Goal: Task Accomplishment & Management: Manage account settings

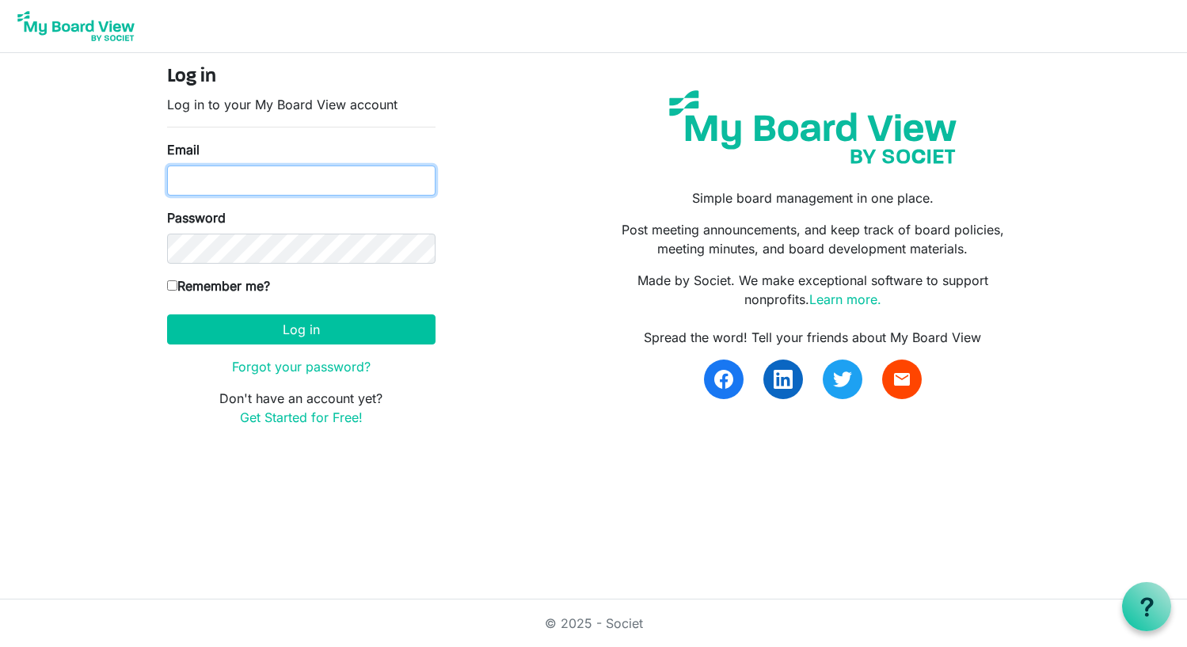
click at [188, 176] on input "Email" at bounding box center [301, 180] width 268 height 30
click at [190, 177] on input "Email" at bounding box center [301, 180] width 268 height 30
paste input "[EMAIL_ADDRESS][DOMAIN_NAME]"
type input "[EMAIL_ADDRESS][DOMAIN_NAME]"
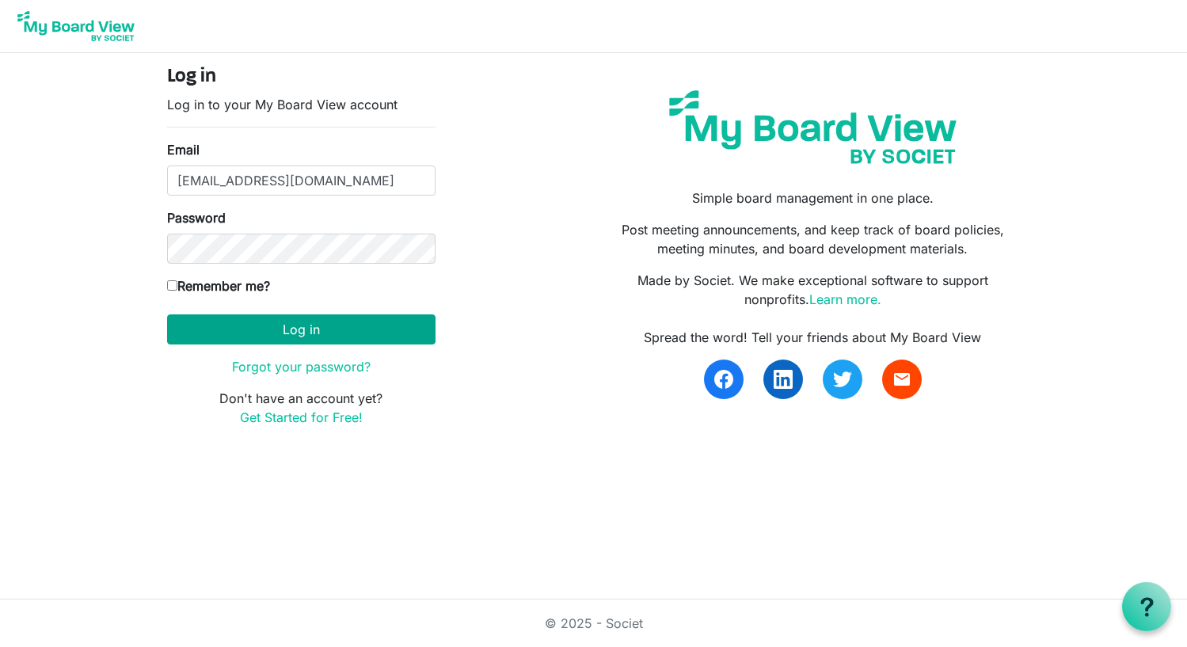
click at [292, 330] on button "Log in" at bounding box center [301, 329] width 268 height 30
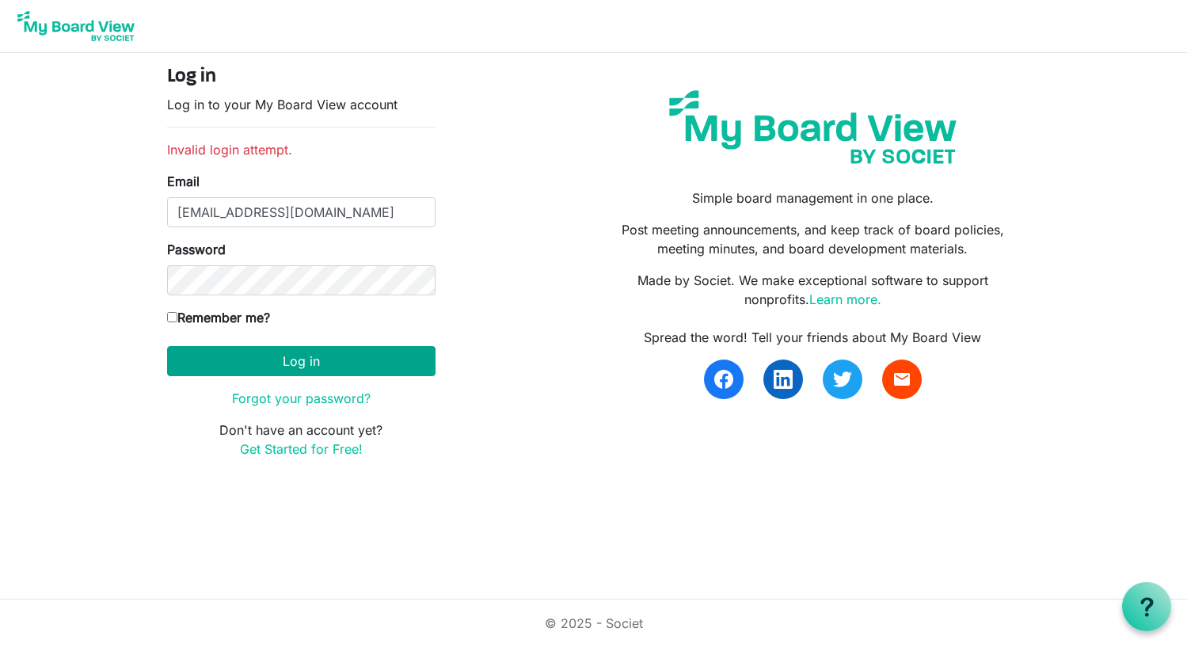
click at [329, 359] on button "Log in" at bounding box center [301, 361] width 268 height 30
click at [335, 400] on link "Forgot your password?" at bounding box center [301, 398] width 139 height 16
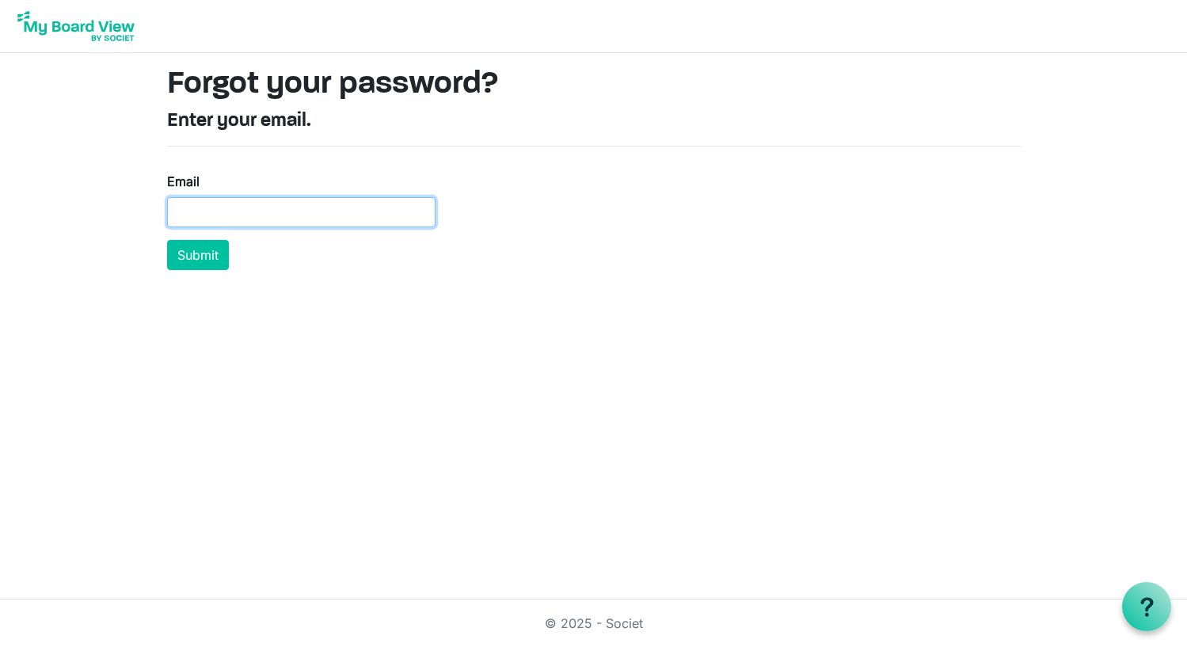
click at [194, 215] on input "Email" at bounding box center [301, 212] width 268 height 30
type input "bizdev@balletvictoria.ca"
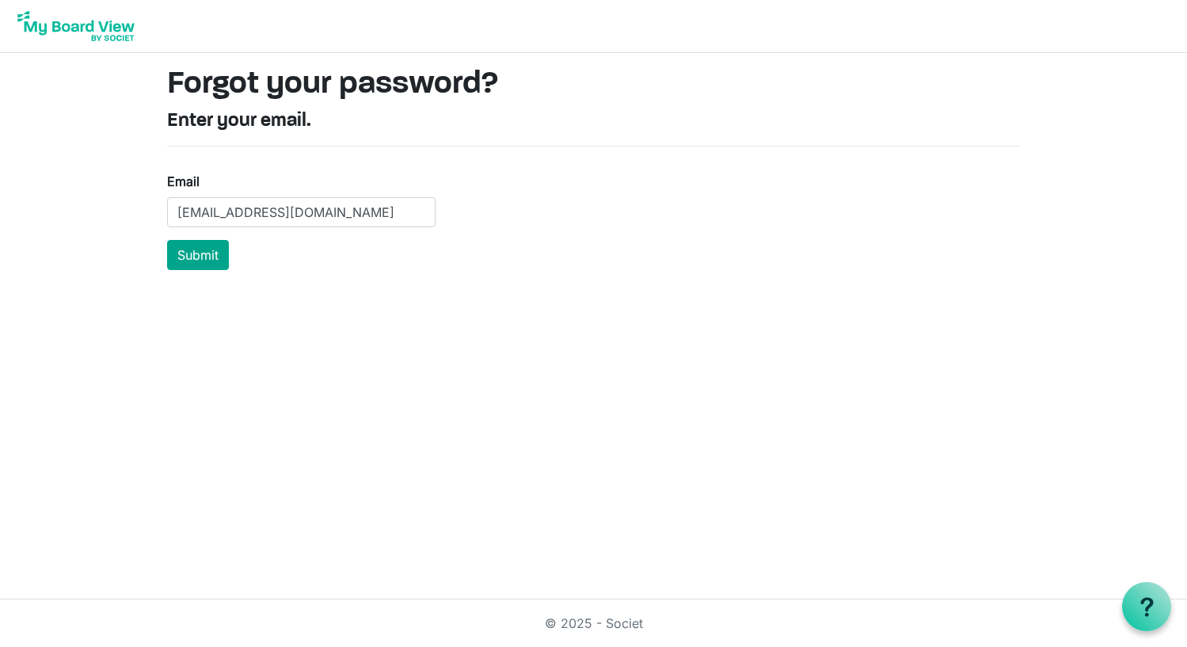
click at [201, 262] on button "Submit" at bounding box center [198, 255] width 62 height 30
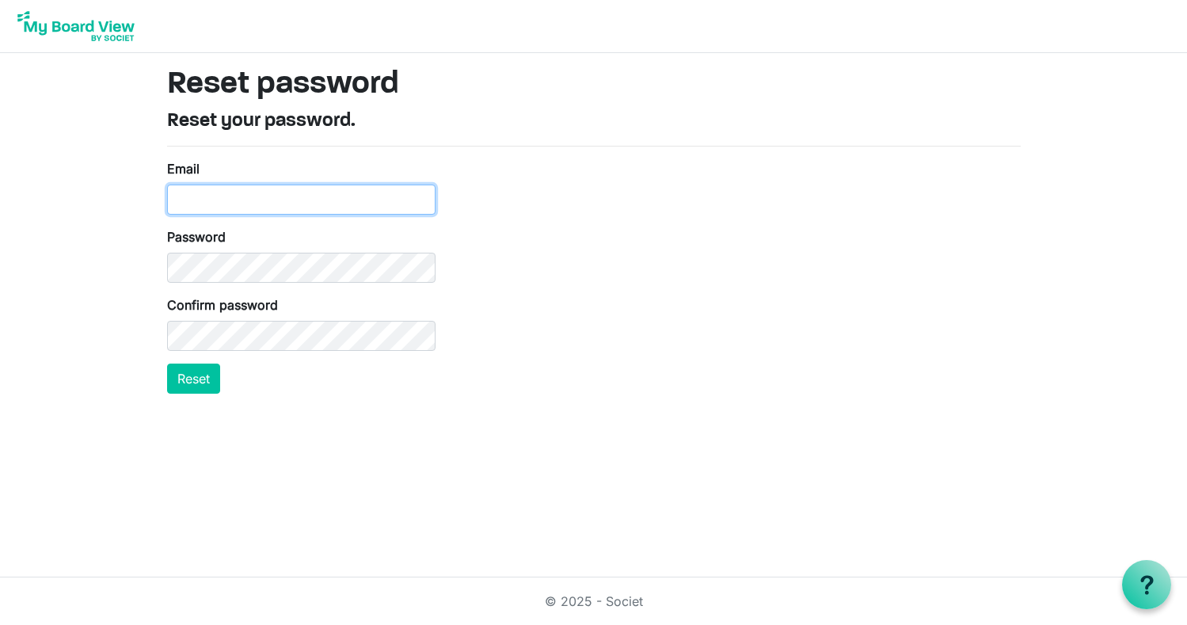
click at [188, 191] on input "Email" at bounding box center [301, 199] width 268 height 30
type input "bizdev@balletvictori.ca"
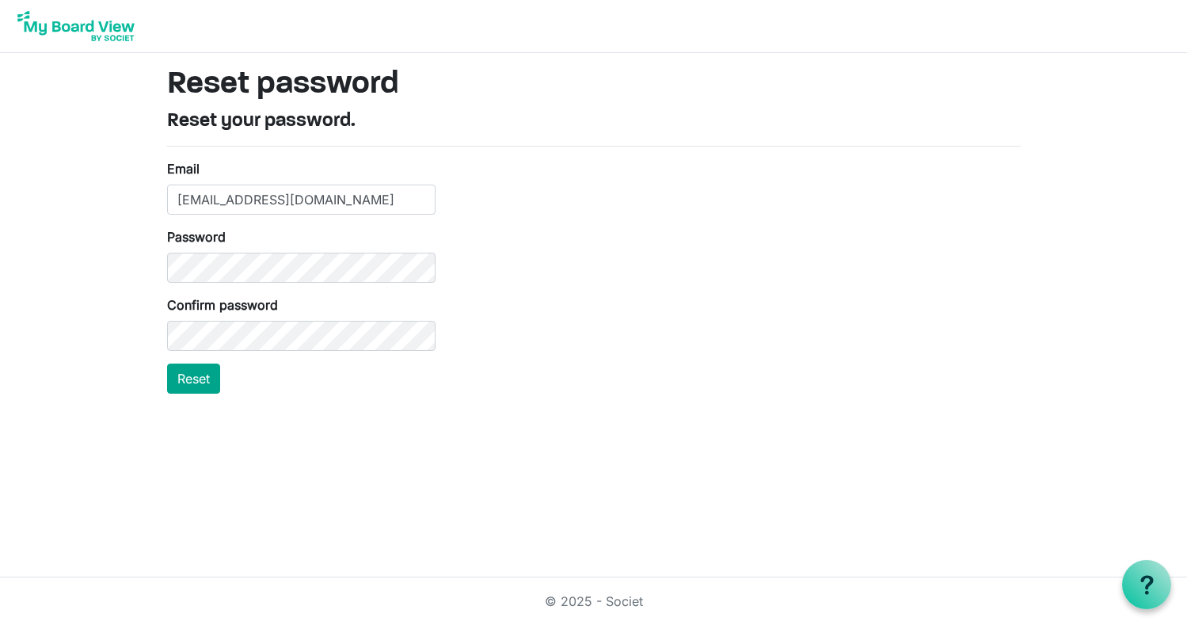
click at [200, 379] on button "Reset" at bounding box center [193, 378] width 53 height 30
click at [200, 415] on html "Reset password Reset your password. Email bizdev@balletvictori.ca Password Conf…" at bounding box center [593, 312] width 1187 height 625
click at [193, 382] on button "Reset" at bounding box center [193, 378] width 53 height 30
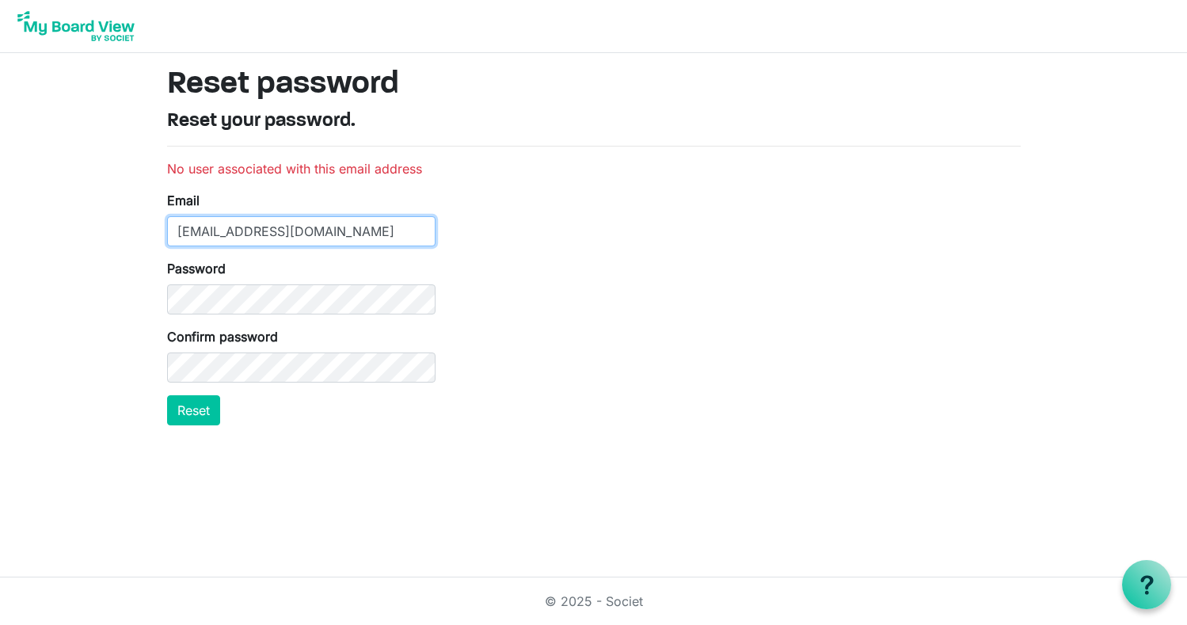
click at [298, 229] on input "[EMAIL_ADDRESS][DOMAIN_NAME]" at bounding box center [301, 231] width 268 height 30
type input "bizdev@balletvictoria.ca"
click at [196, 408] on button "Reset" at bounding box center [193, 410] width 53 height 30
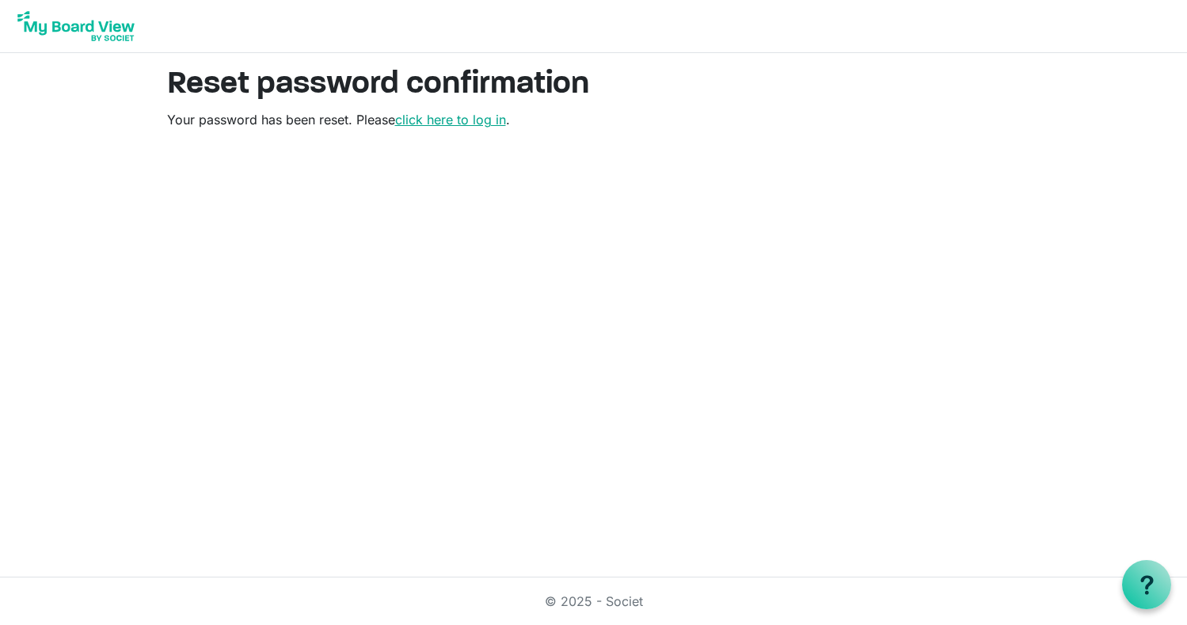
click at [445, 122] on link "click here to log in" at bounding box center [450, 120] width 111 height 16
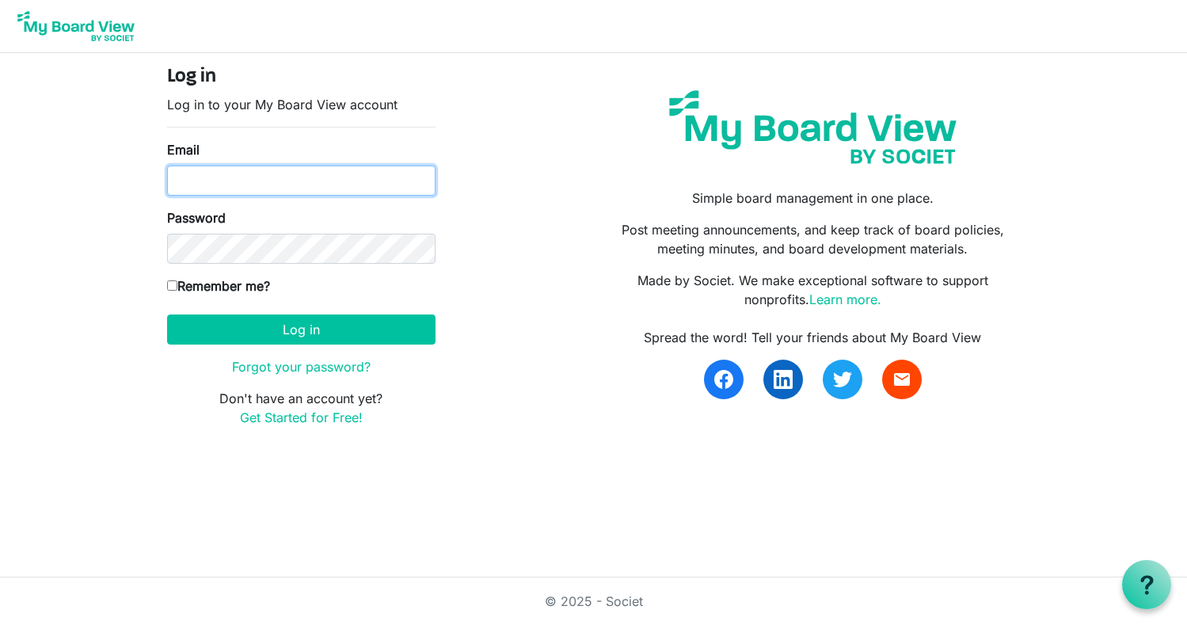
click at [235, 179] on input "Email" at bounding box center [301, 180] width 268 height 30
type input "[EMAIL_ADDRESS][DOMAIN_NAME]"
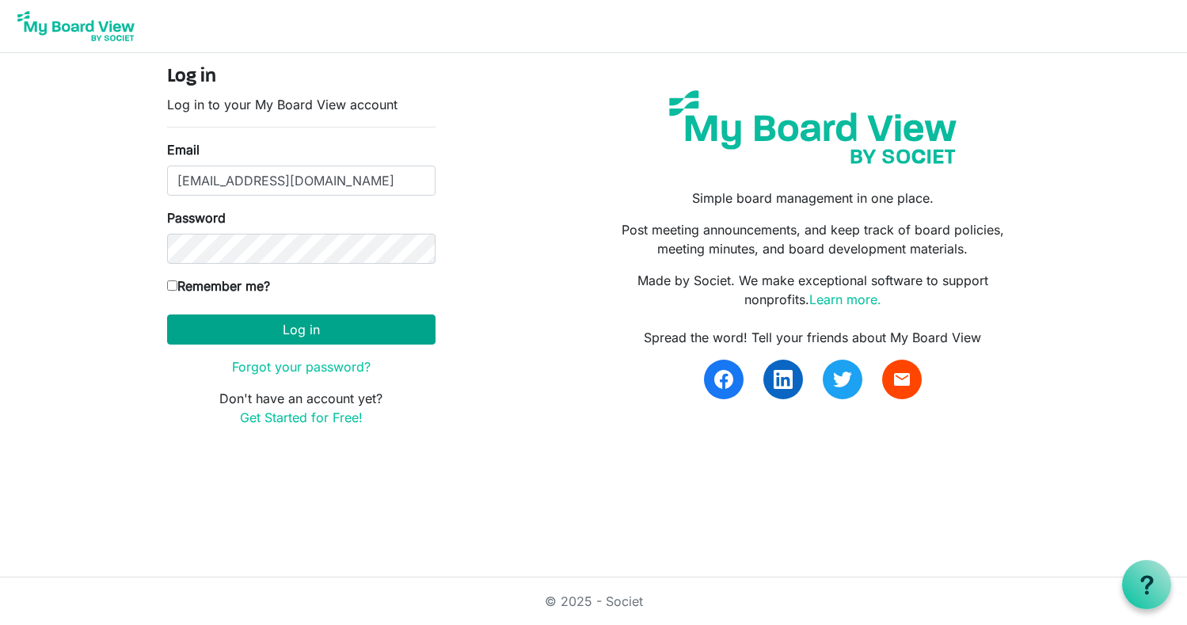
click at [299, 329] on button "Log in" at bounding box center [301, 329] width 268 height 30
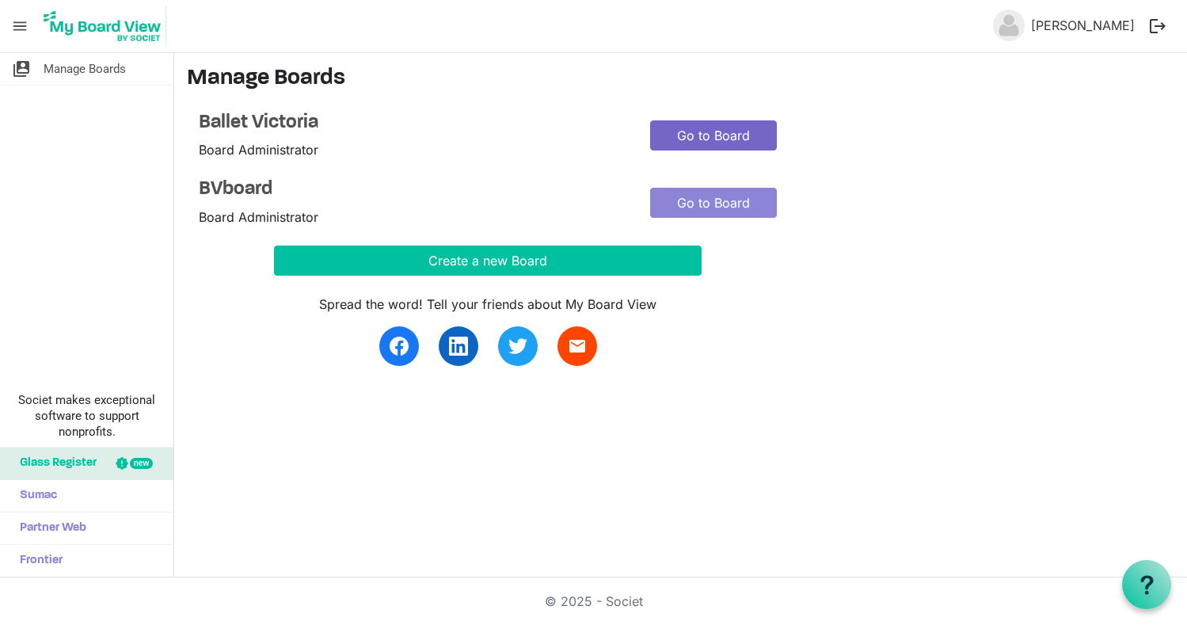
click at [726, 131] on link "Go to Board" at bounding box center [713, 135] width 127 height 30
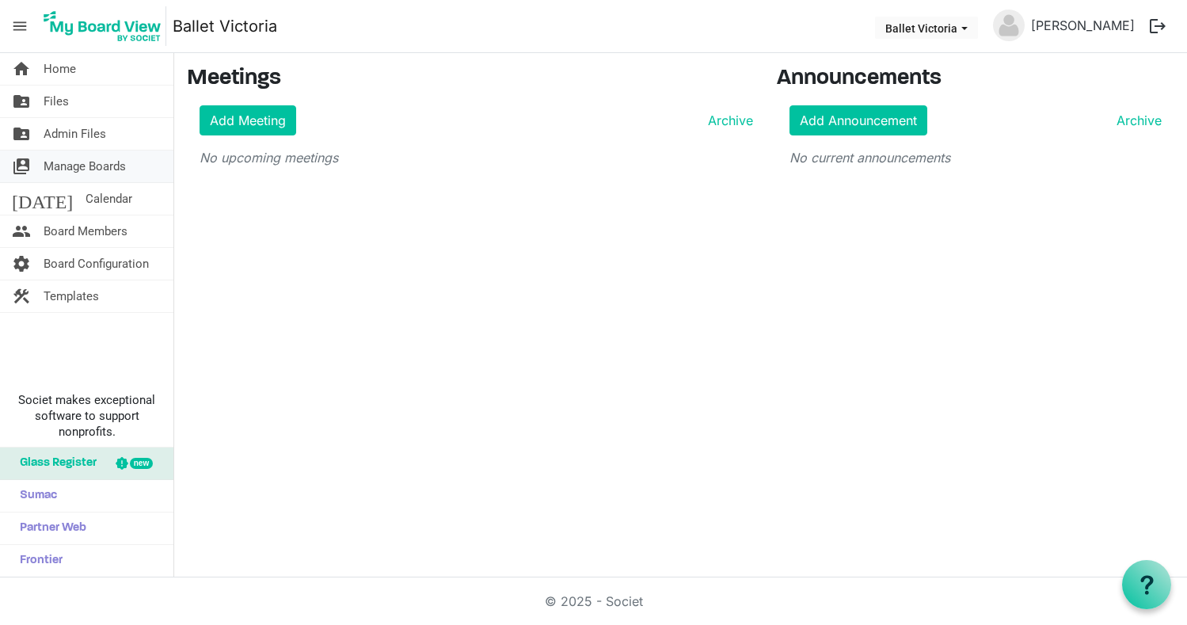
click at [71, 166] on span "Manage Boards" at bounding box center [85, 166] width 82 height 32
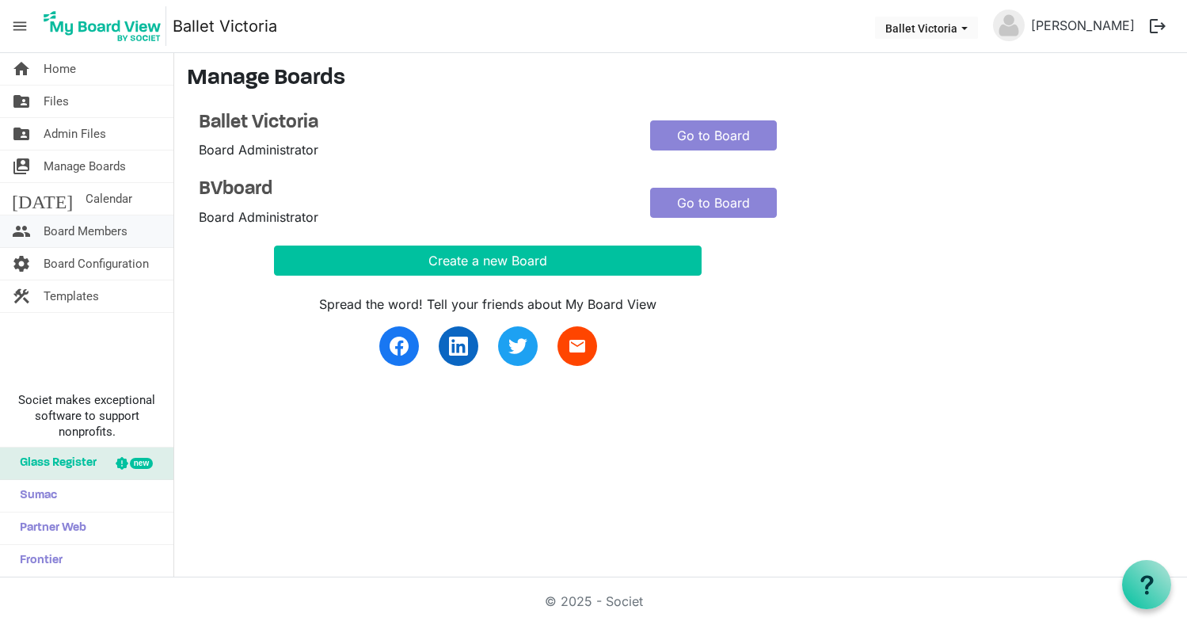
click at [89, 227] on span "Board Members" at bounding box center [86, 231] width 84 height 32
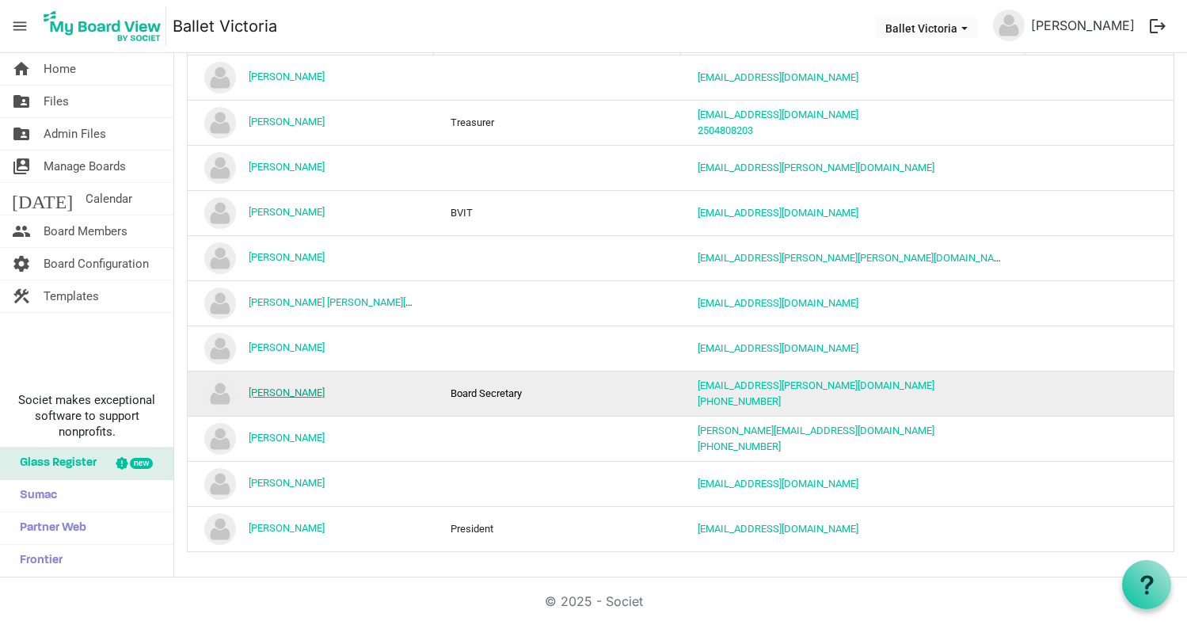
click at [291, 390] on link "[PERSON_NAME]" at bounding box center [287, 392] width 76 height 12
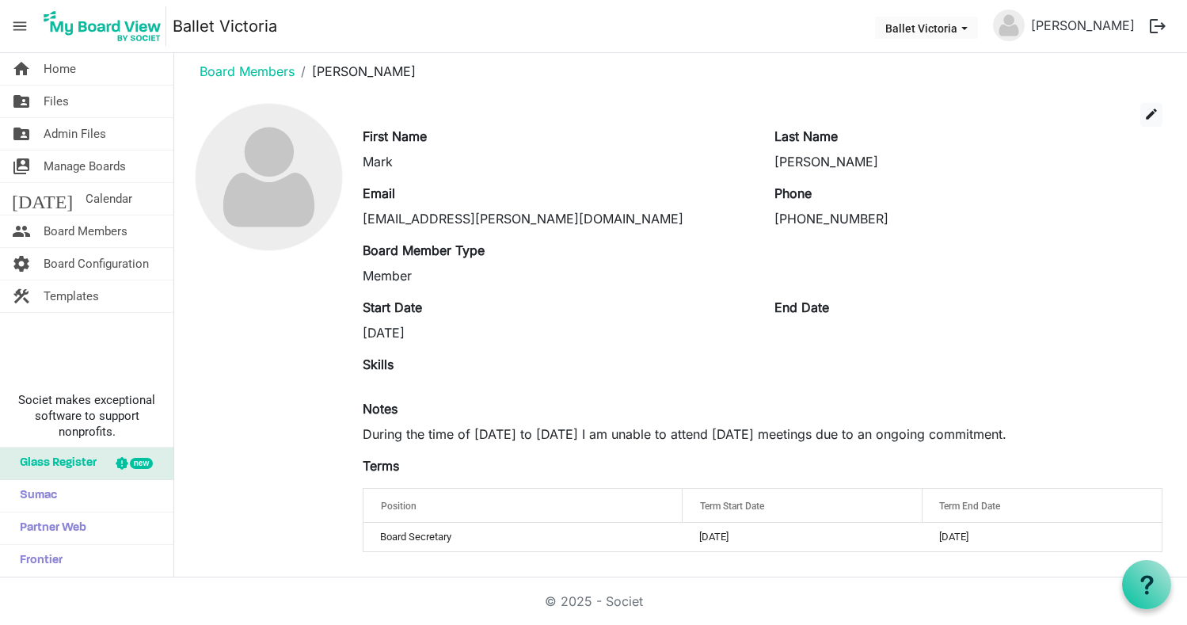
scroll to position [14, 0]
click at [1144, 114] on span "edit" at bounding box center [1151, 114] width 14 height 14
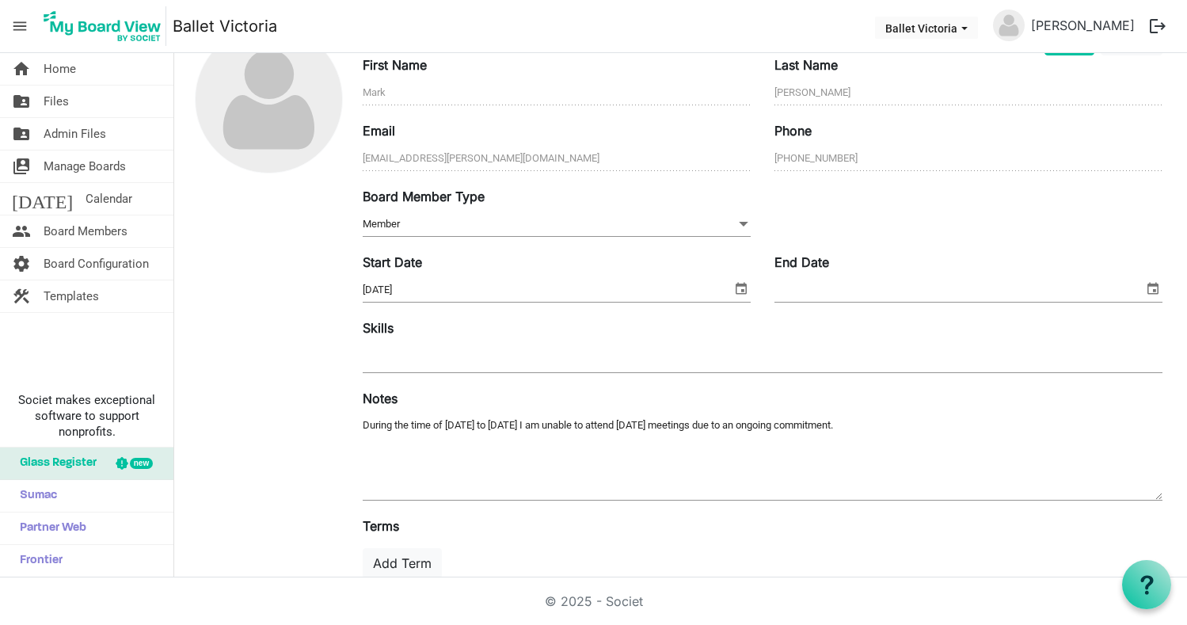
scroll to position [113, 0]
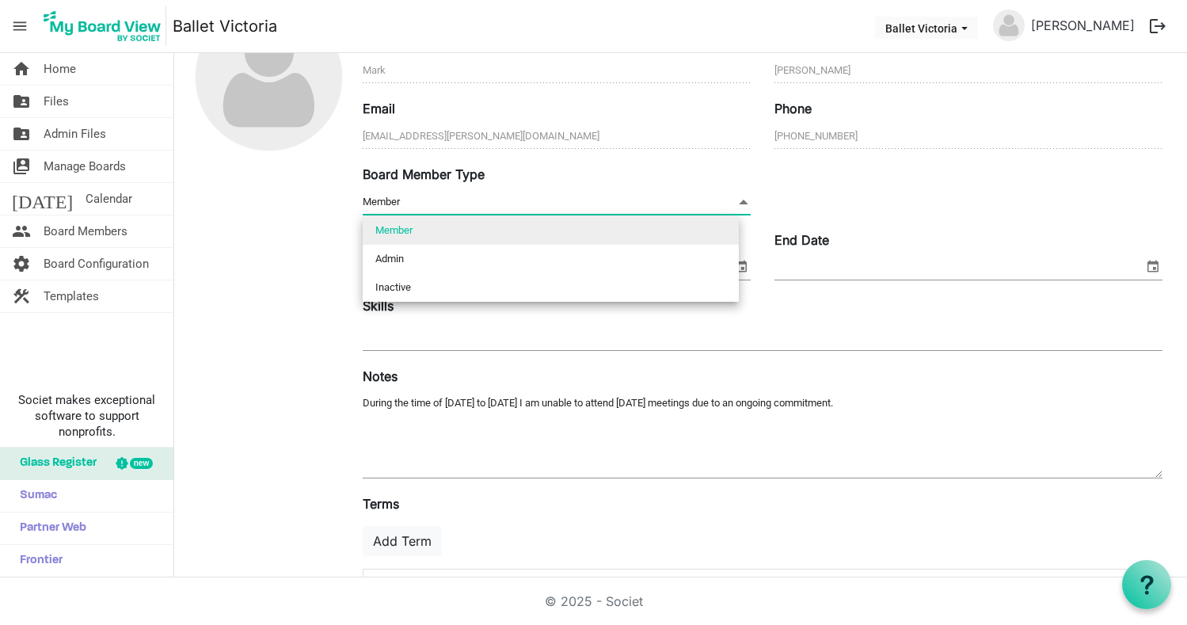
click at [738, 200] on span at bounding box center [743, 201] width 14 height 17
click at [673, 262] on li "Admin" at bounding box center [551, 259] width 376 height 29
type input "Admin"
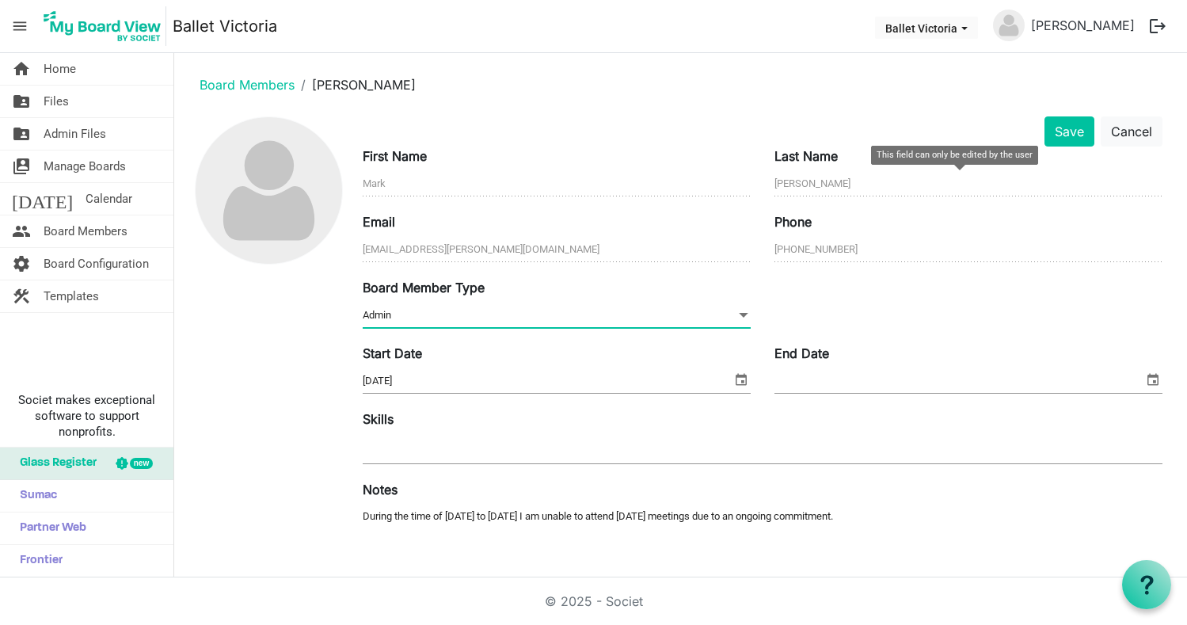
scroll to position [0, 0]
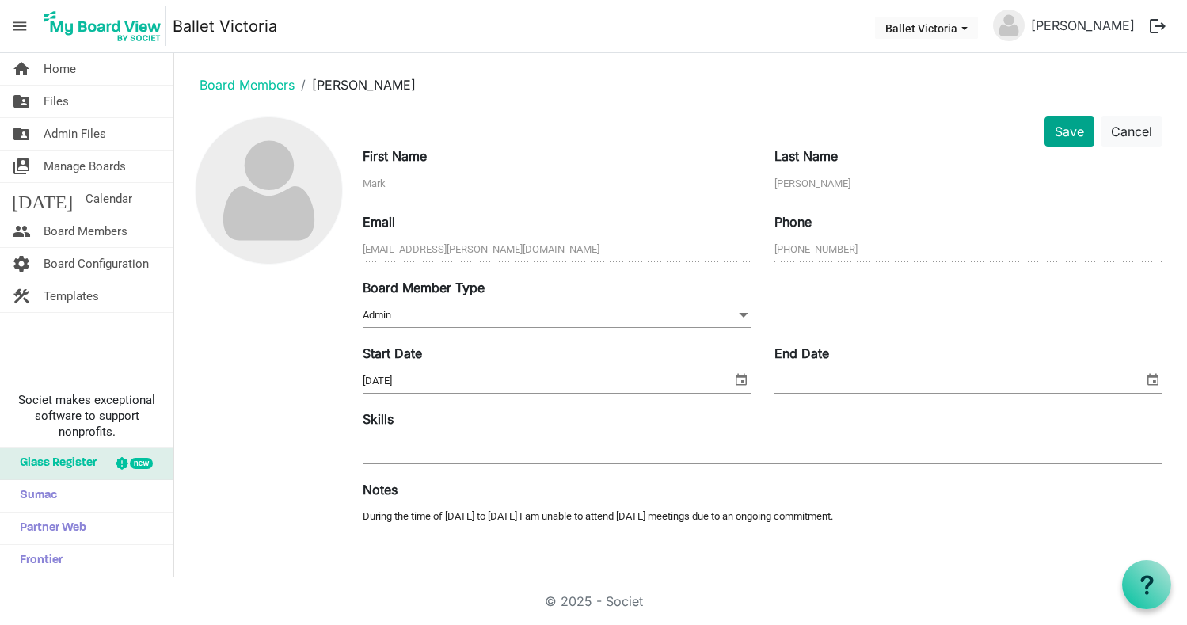
click at [1062, 136] on button "Save" at bounding box center [1069, 131] width 50 height 30
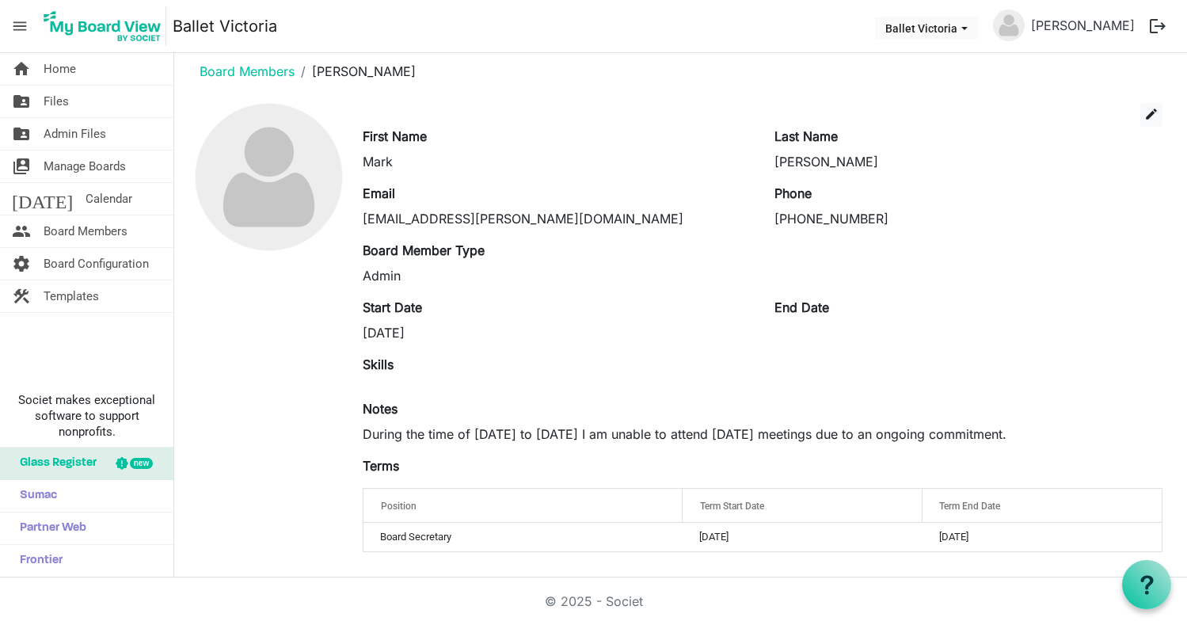
scroll to position [14, 0]
click at [1156, 25] on button "logout" at bounding box center [1157, 26] width 33 height 33
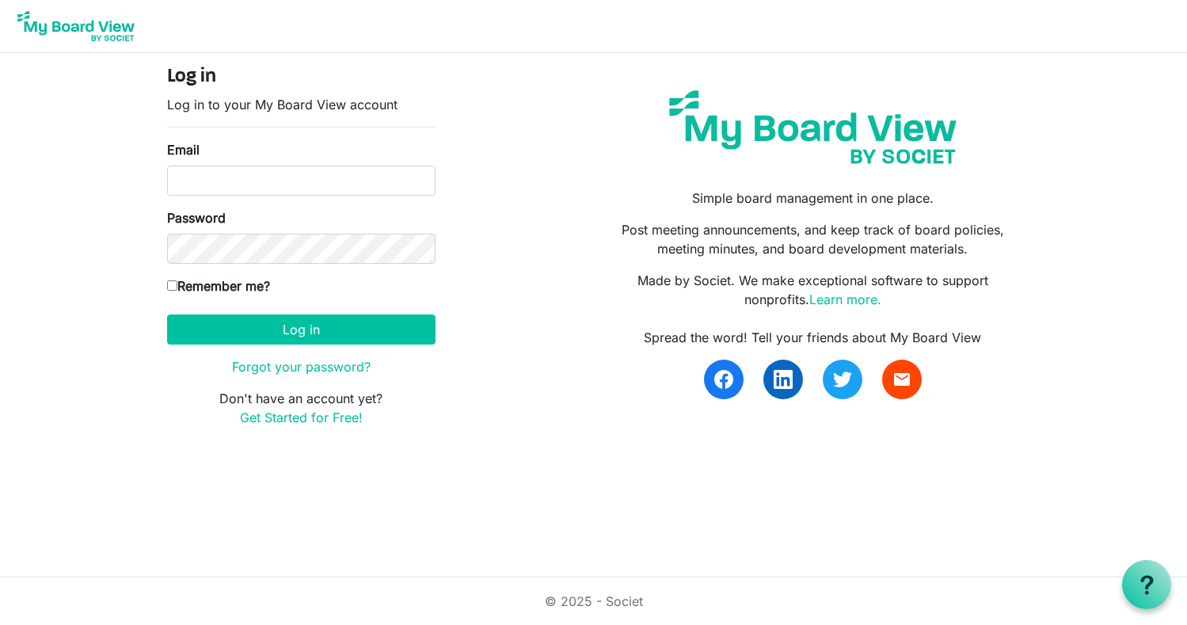
scroll to position [2, 0]
